Goal: Transaction & Acquisition: Purchase product/service

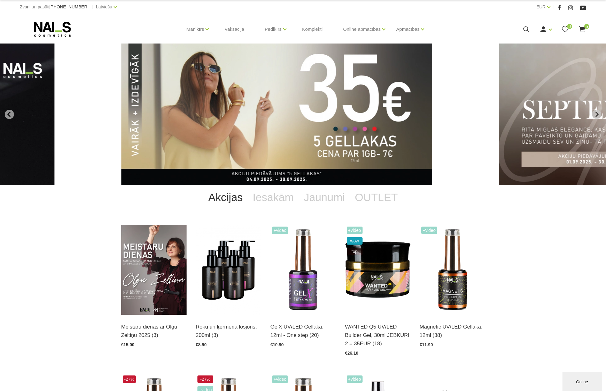
click at [583, 26] on icon at bounding box center [582, 29] width 8 height 8
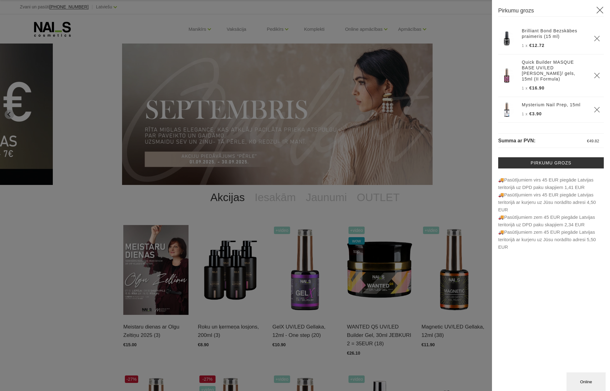
click at [594, 36] on icon "Delete" at bounding box center [597, 38] width 6 height 6
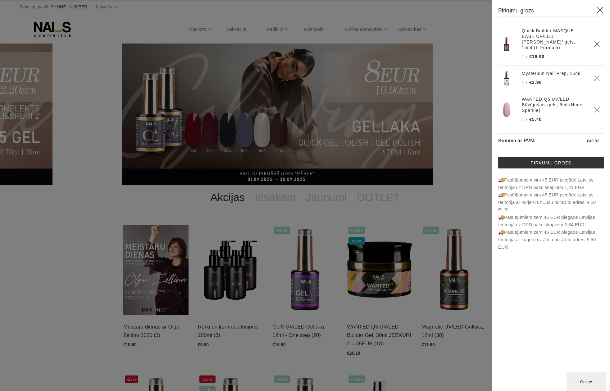
click at [594, 76] on use "Delete" at bounding box center [596, 78] width 5 height 5
click at [594, 81] on icon "Delete" at bounding box center [597, 84] width 6 height 6
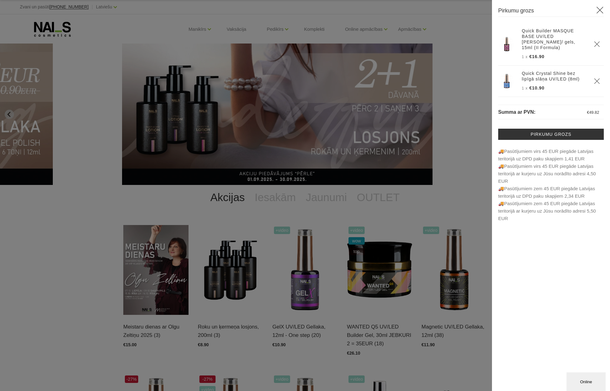
click at [507, 40] on img at bounding box center [507, 44] width 16 height 16
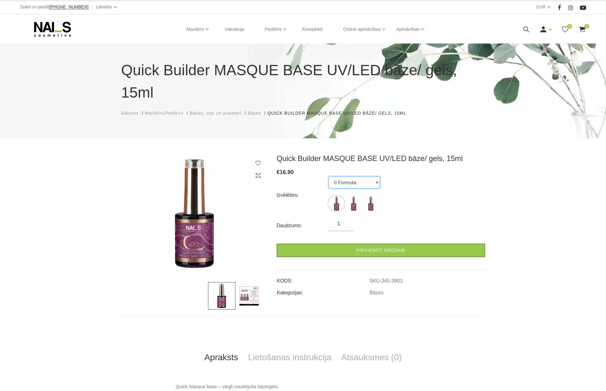
click at [376, 176] on select "II Formula I Formula Original Formula" at bounding box center [353, 182] width 51 height 12
click at [328, 176] on select "II Formula I Formula Original Formula" at bounding box center [353, 182] width 51 height 12
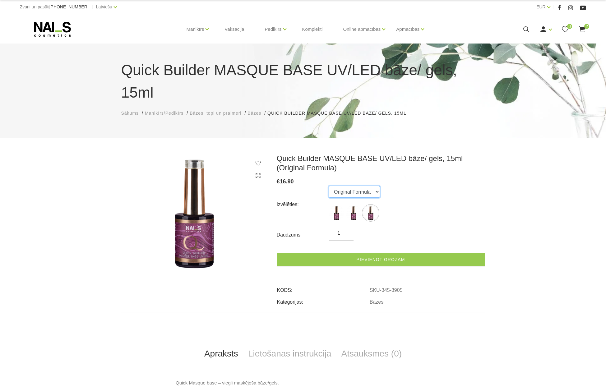
click at [375, 186] on select "II Formula I Formula Original Formula" at bounding box center [353, 192] width 51 height 12
select select "3904"
click at [328, 186] on select "II Formula I Formula Original Formula" at bounding box center [353, 192] width 51 height 12
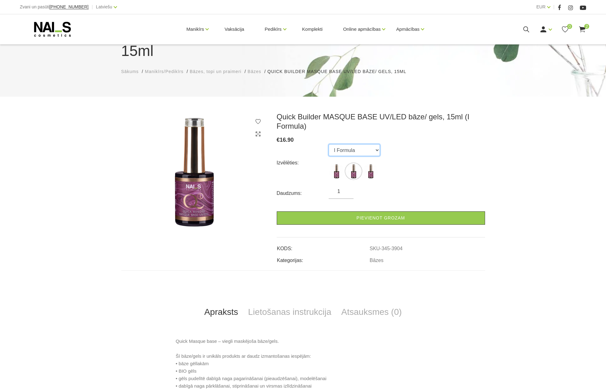
scroll to position [62, 0]
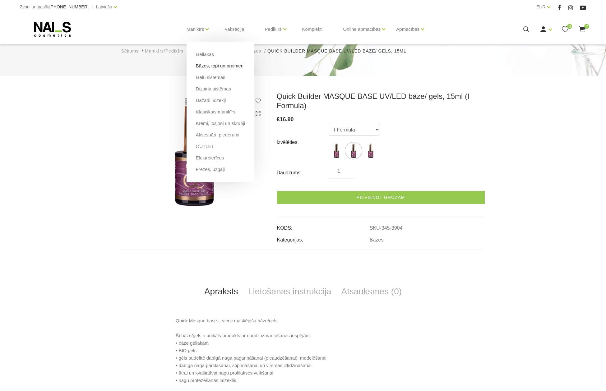
click at [204, 67] on link "Bāzes, topi un praimeri" at bounding box center [220, 65] width 48 height 7
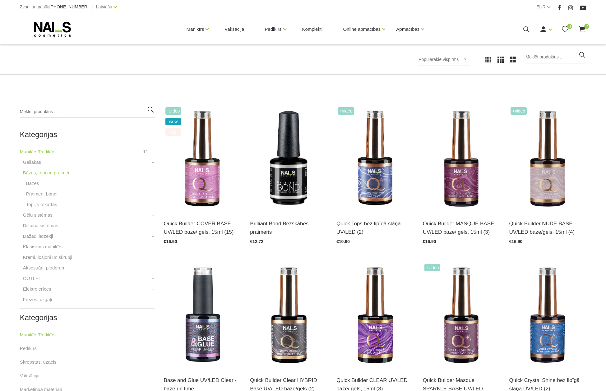
scroll to position [93, 0]
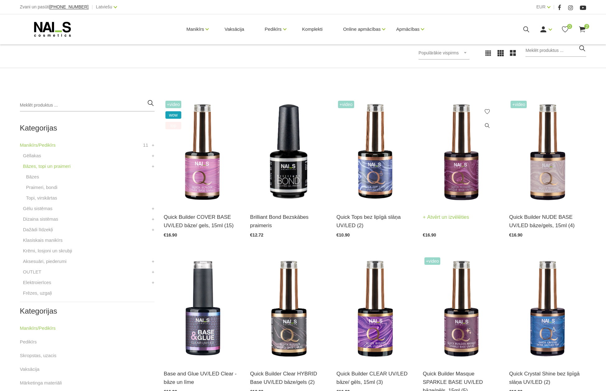
click at [454, 182] on img at bounding box center [461, 152] width 77 height 106
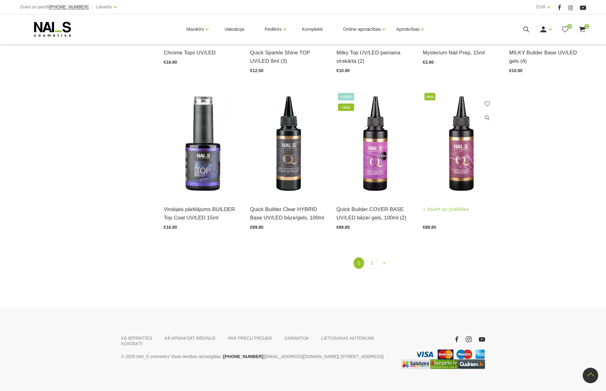
scroll to position [736, 0]
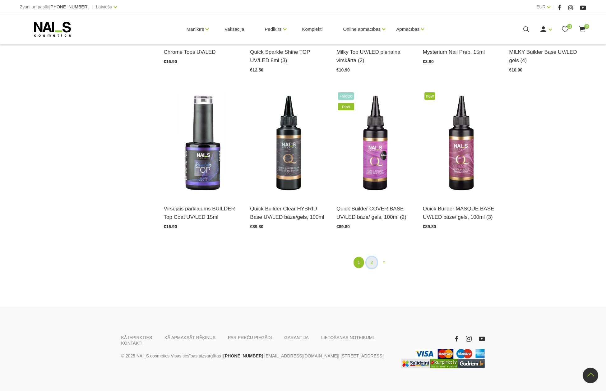
click at [371, 257] on link "2" at bounding box center [371, 262] width 11 height 11
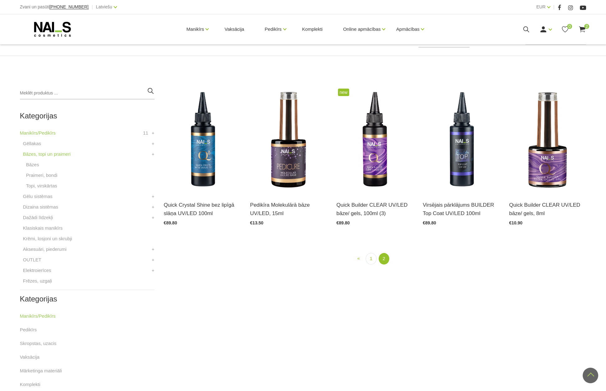
scroll to position [96, 0]
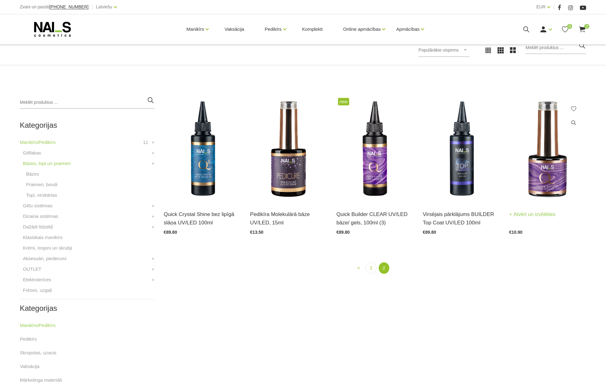
click at [542, 181] on img at bounding box center [547, 149] width 77 height 106
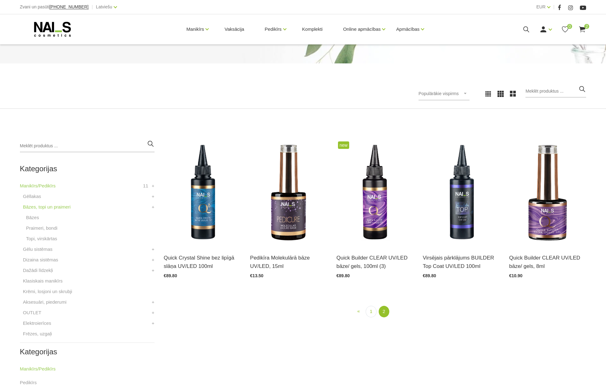
scroll to position [0, 0]
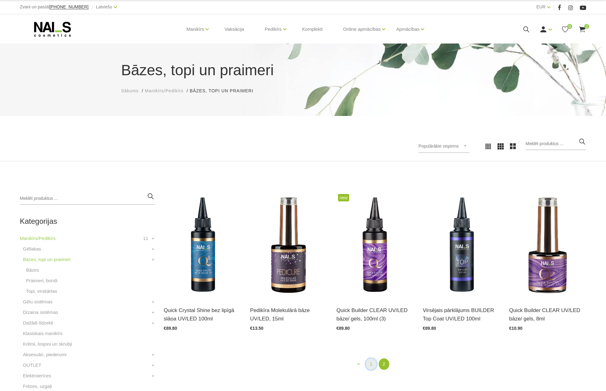
click at [370, 364] on link "1" at bounding box center [370, 363] width 11 height 11
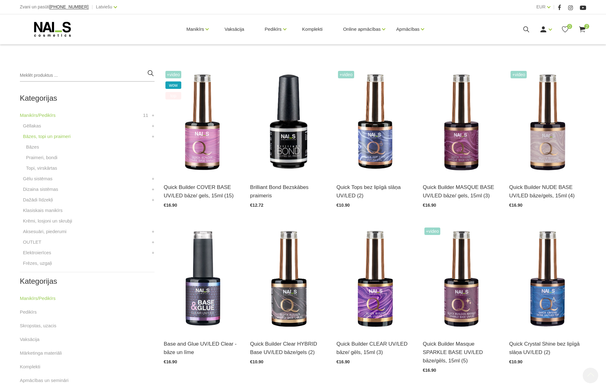
scroll to position [127, 0]
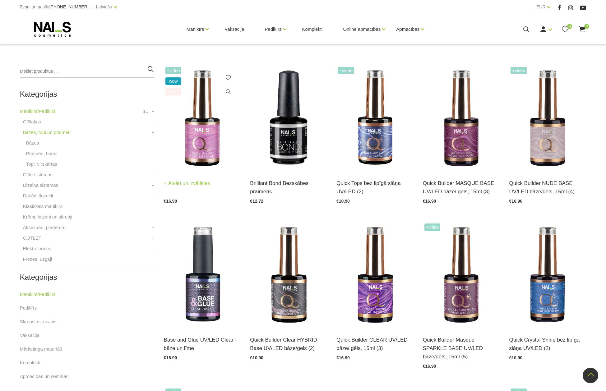
click at [197, 130] on img at bounding box center [202, 118] width 77 height 106
click at [456, 155] on img at bounding box center [461, 118] width 77 height 106
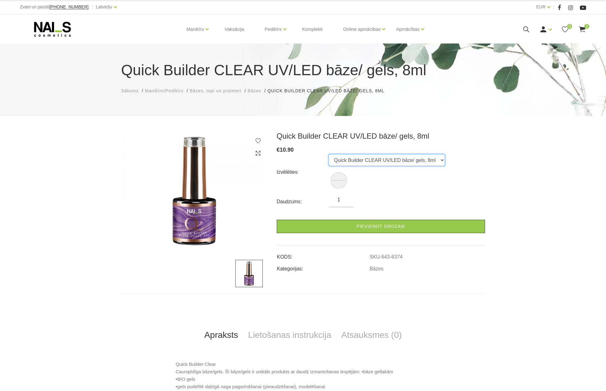
click at [433, 160] on select "Quick Builder CLEAR UV/LED bāze/ gels, 8ml" at bounding box center [386, 160] width 116 height 12
click at [328, 154] on select "Quick Builder CLEAR UV/LED bāze/ gels, 8ml" at bounding box center [386, 160] width 116 height 12
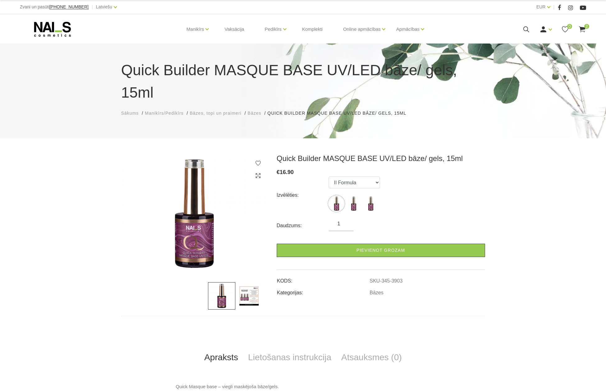
click at [418, 154] on div "Quick Builder MASQUE BASE UV/LED bāze/ gels, 15ml € 16.90 Izvēlēties: II Formul…" at bounding box center [381, 225] width 208 height 143
click at [414, 154] on h3 "Quick Builder MASQUE BASE UV/LED bāze/ gels, 15ml" at bounding box center [381, 158] width 208 height 9
click at [364, 130] on div "Quick Builder MASQUE BASE UV/LED bāze/ gels, 15ml Sākums Manikīrs/Pedikīrs Bāze…" at bounding box center [303, 296] width 606 height 592
click at [335, 154] on h3 "Quick Builder MASQUE BASE UV/LED bāze/ gels, 15ml" at bounding box center [381, 158] width 208 height 9
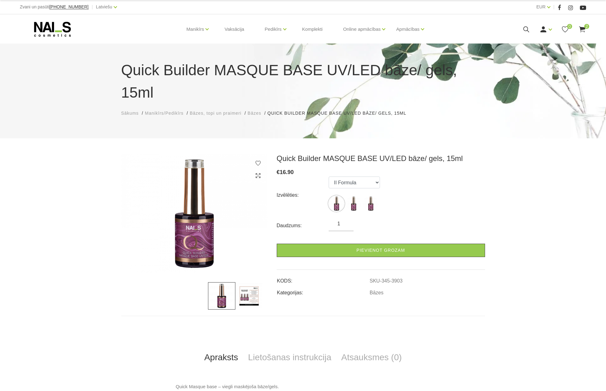
click at [582, 27] on use at bounding box center [582, 29] width 6 height 6
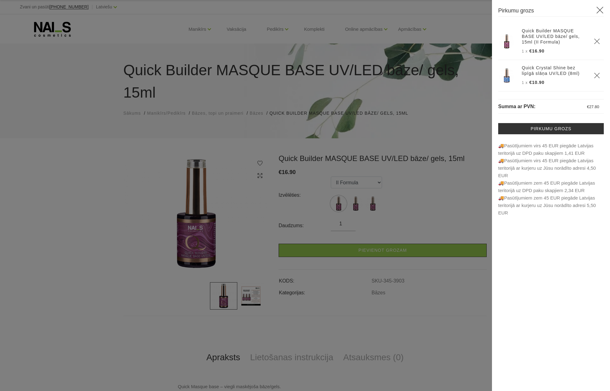
click at [596, 8] on h3 "Pirkumu grozs" at bounding box center [551, 11] width 106 height 11
click at [599, 8] on icon at bounding box center [600, 10] width 8 height 8
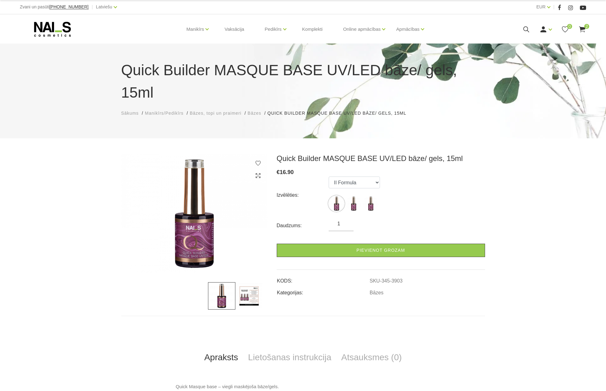
click at [579, 26] on icon at bounding box center [582, 29] width 8 height 8
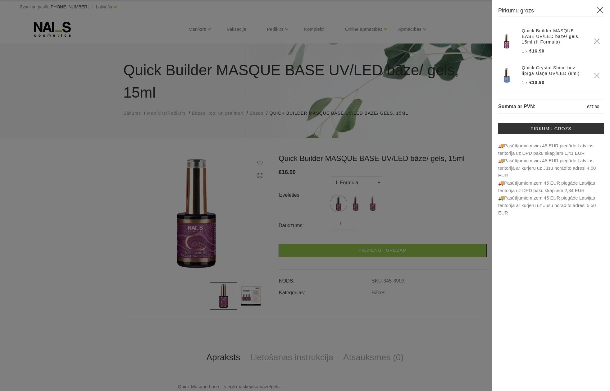
click at [599, 9] on use at bounding box center [600, 10] width 7 height 7
